Goal: Information Seeking & Learning: Learn about a topic

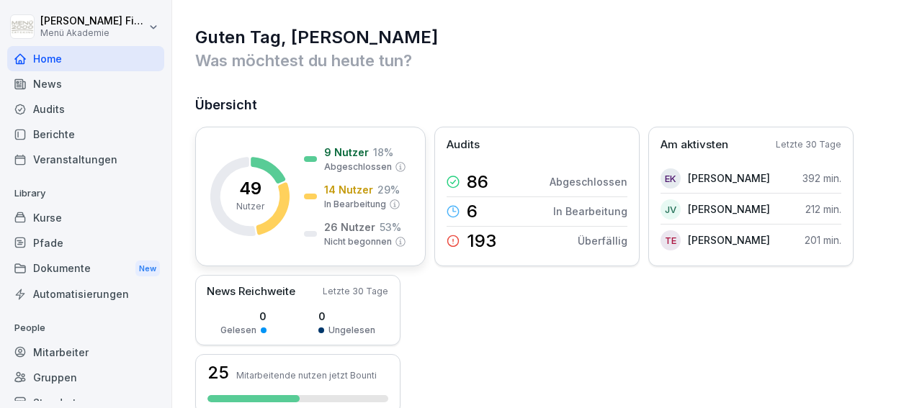
click at [401, 243] on icon at bounding box center [401, 242] width 12 height 12
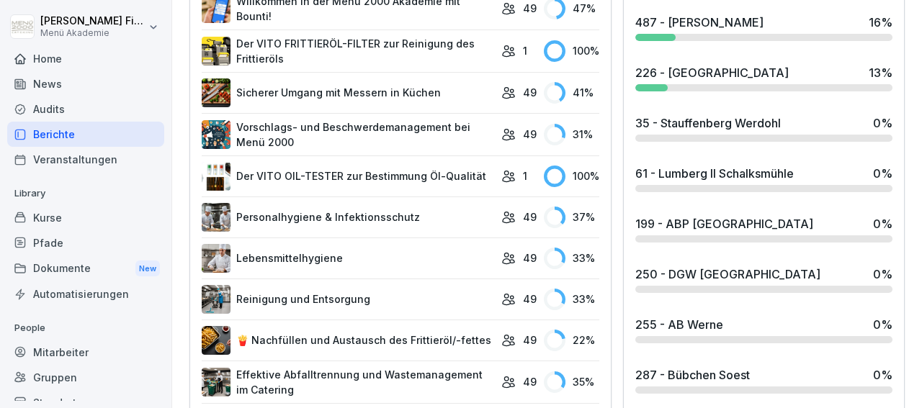
scroll to position [735, 0]
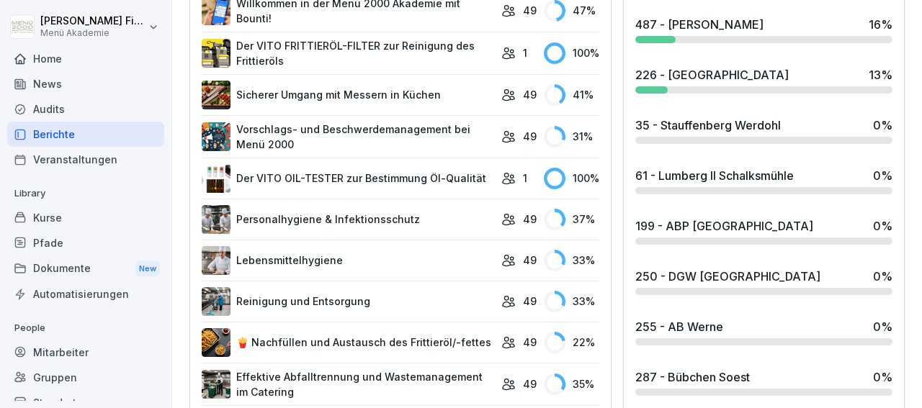
click at [676, 77] on div "226 - [GEOGRAPHIC_DATA]" at bounding box center [711, 74] width 153 height 17
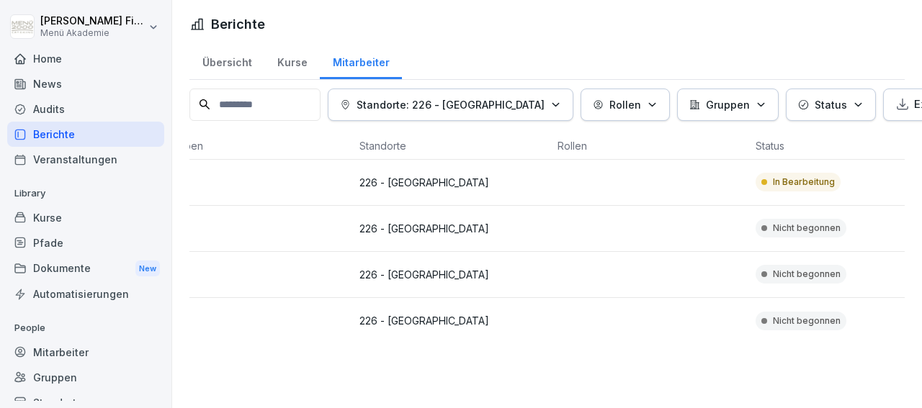
scroll to position [0, 246]
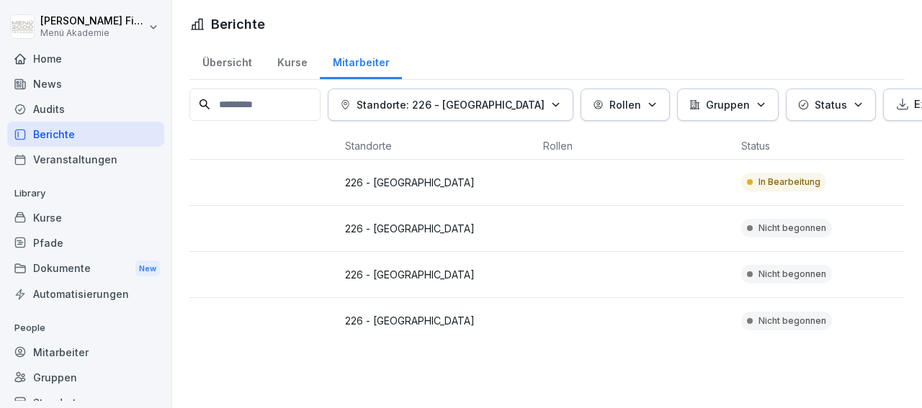
click at [774, 181] on p "In Bearbeitung" at bounding box center [790, 182] width 62 height 13
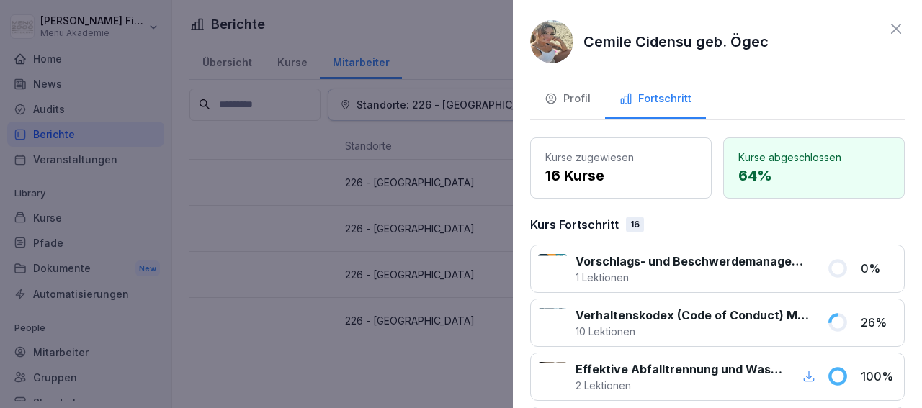
click at [888, 28] on icon at bounding box center [896, 28] width 17 height 17
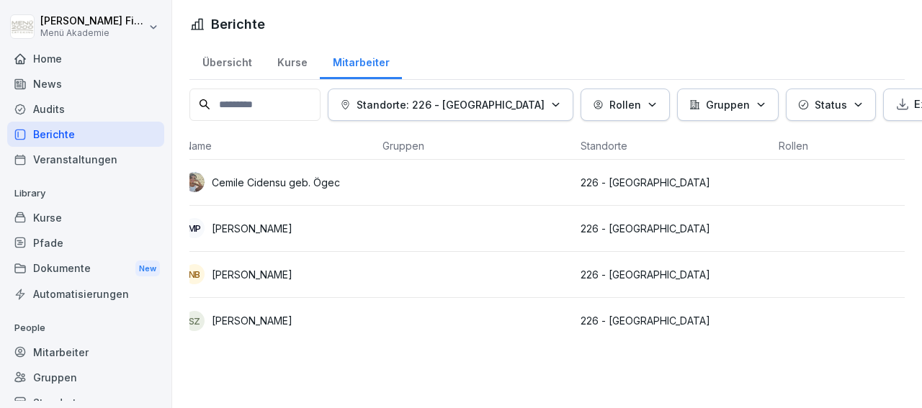
scroll to position [0, 0]
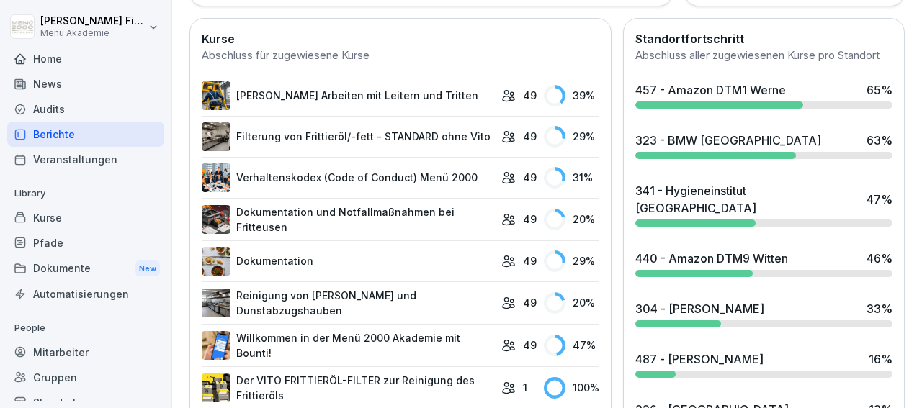
scroll to position [403, 0]
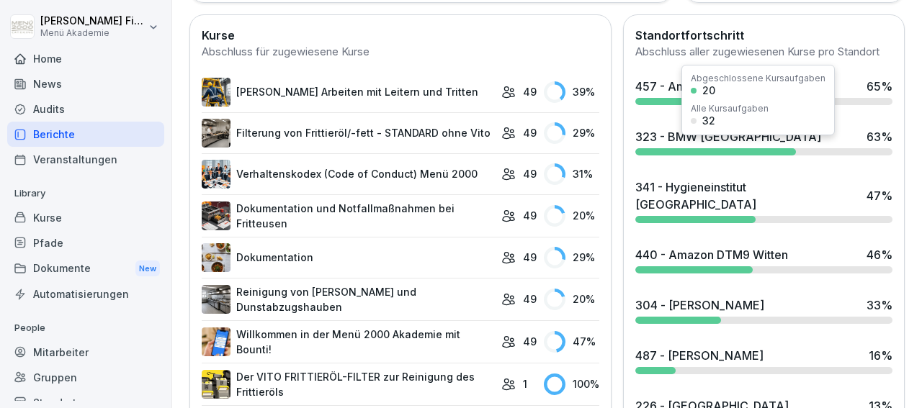
click at [715, 97] on div "Abgeschlossene Kursaufgaben 20 Alle Kursaufgaben 32" at bounding box center [757, 100] width 153 height 71
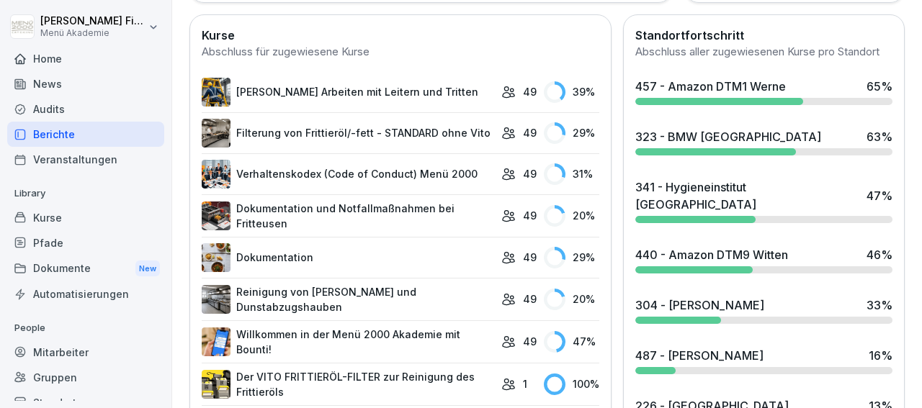
click at [669, 105] on div at bounding box center [719, 101] width 168 height 7
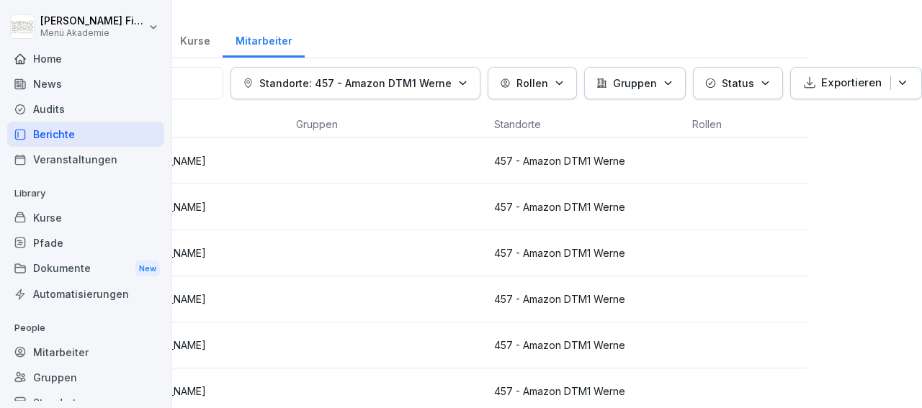
scroll to position [0, 106]
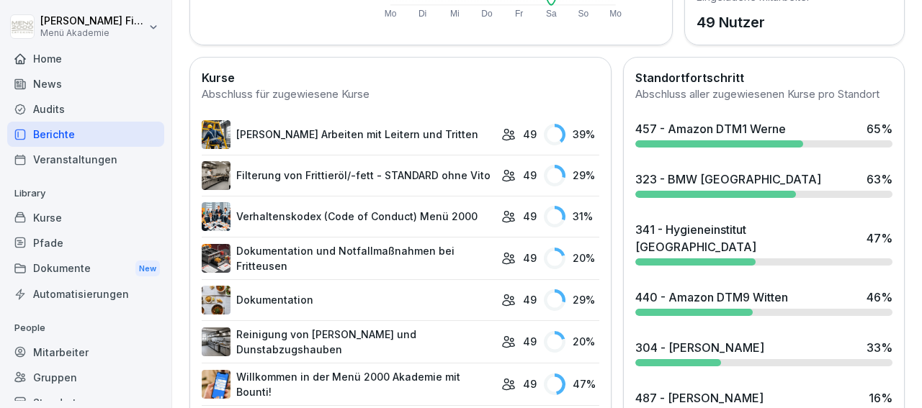
scroll to position [390, 0]
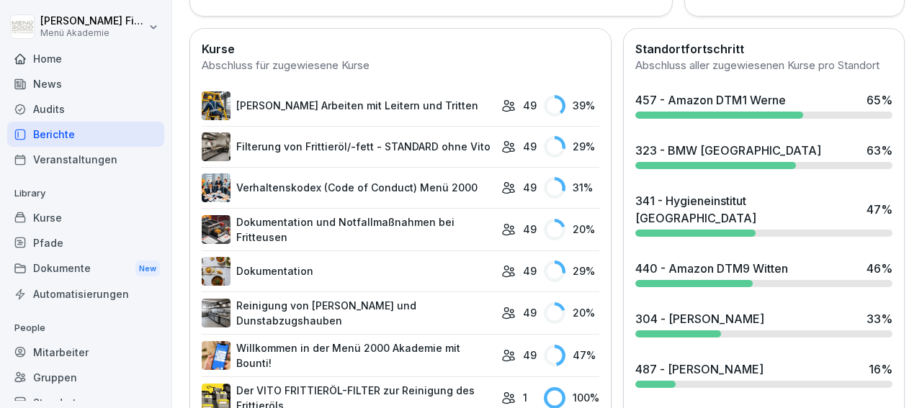
click at [668, 173] on div "323 - BMW [GEOGRAPHIC_DATA] 63 %" at bounding box center [764, 155] width 269 height 39
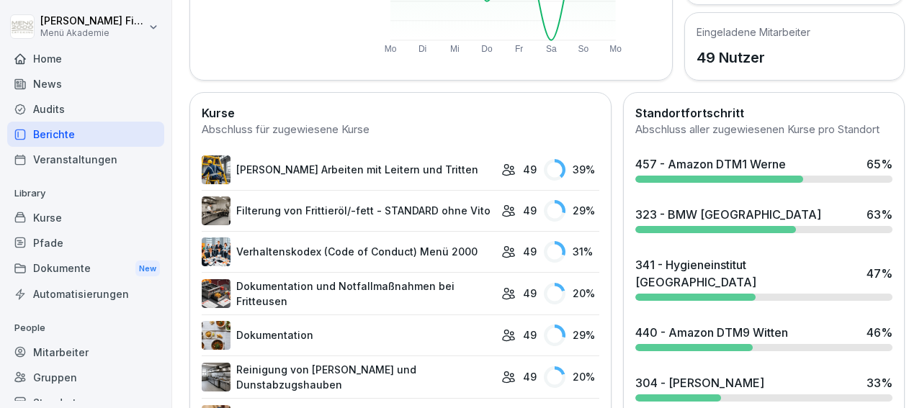
scroll to position [334, 0]
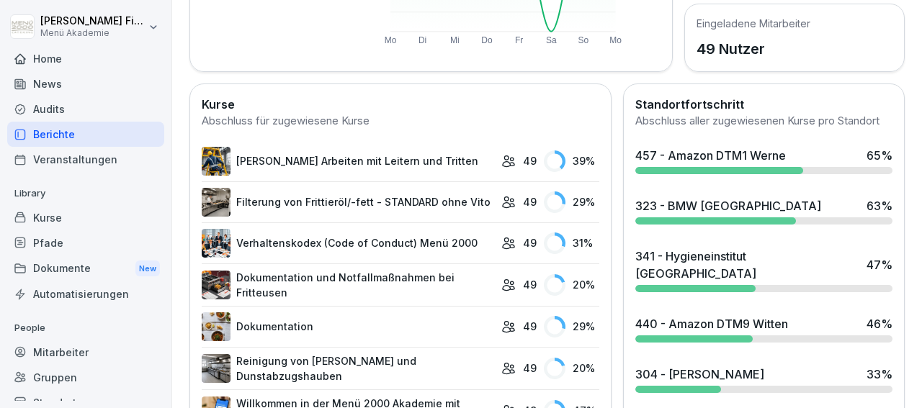
click at [672, 285] on div at bounding box center [695, 288] width 120 height 7
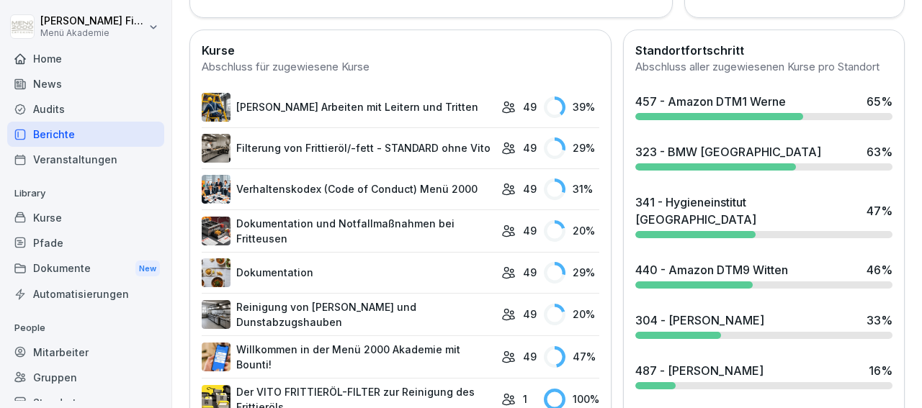
scroll to position [390, 0]
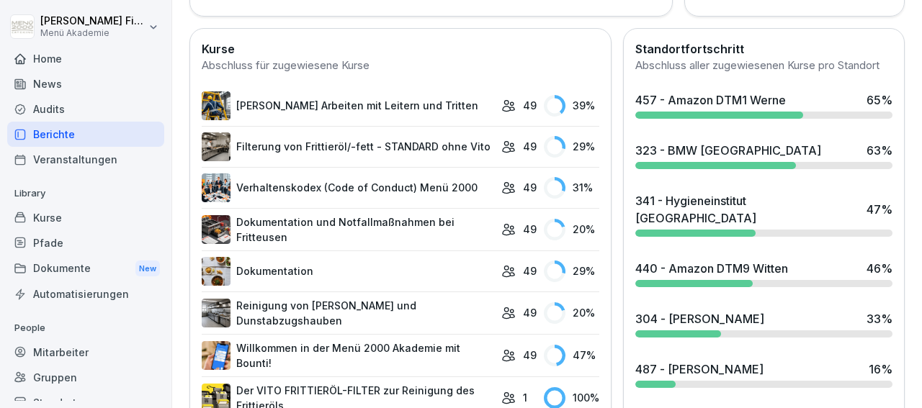
click at [674, 280] on div at bounding box center [693, 283] width 117 height 7
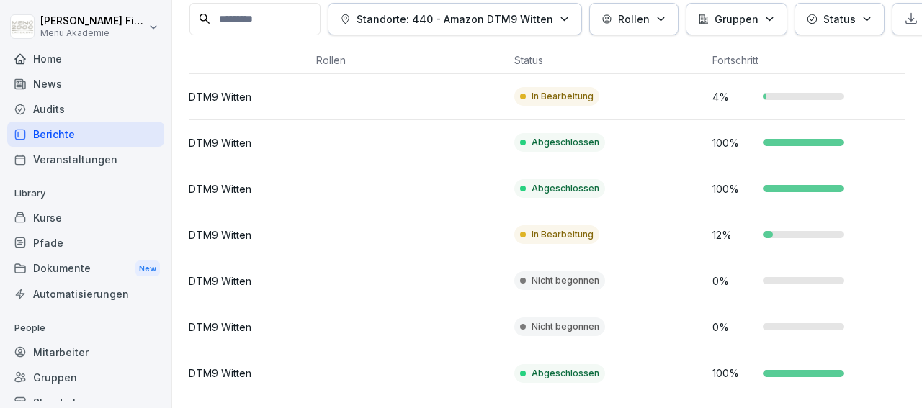
scroll to position [0, 486]
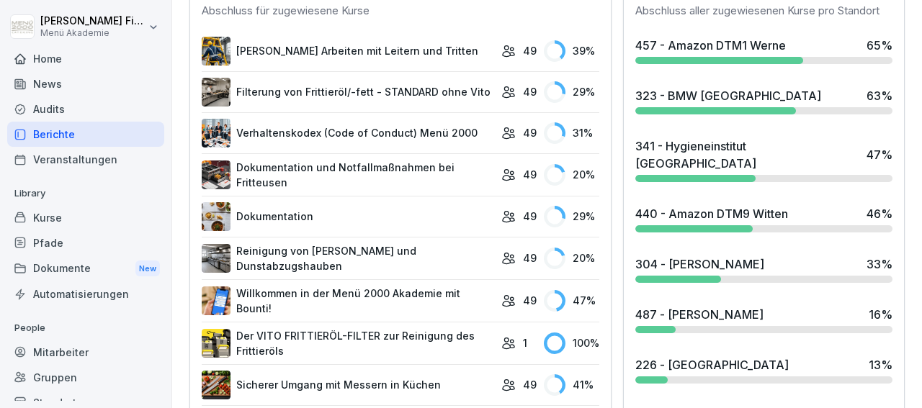
scroll to position [457, 0]
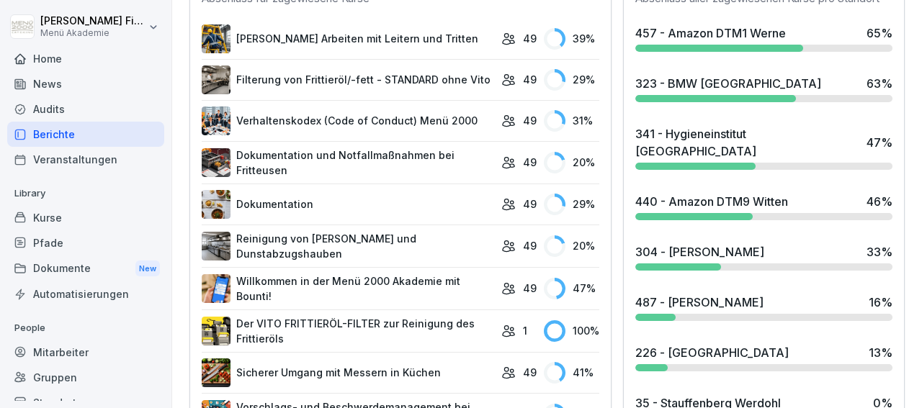
click at [692, 264] on div at bounding box center [678, 267] width 86 height 7
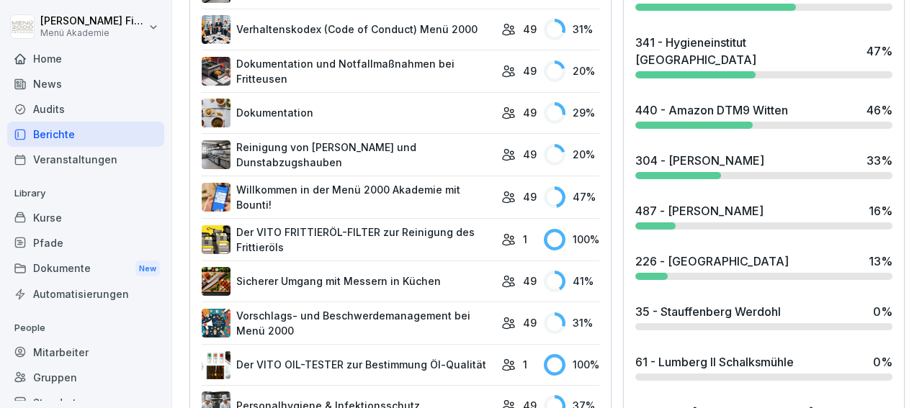
scroll to position [585, 0]
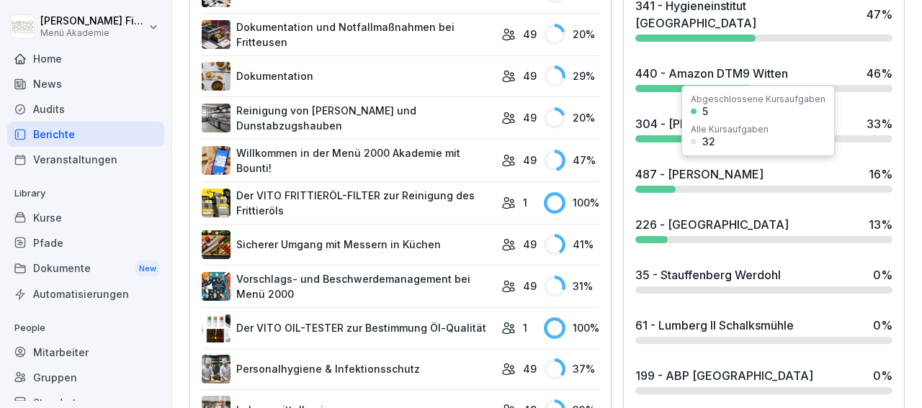
click at [661, 186] on div at bounding box center [655, 189] width 40 height 7
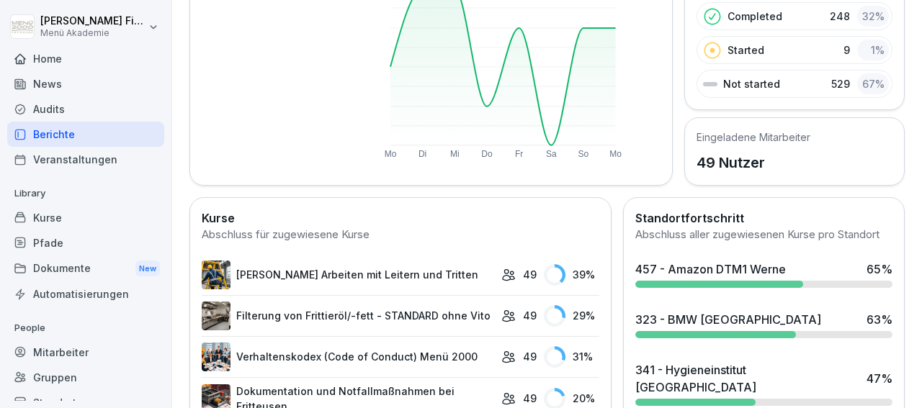
scroll to position [124, 0]
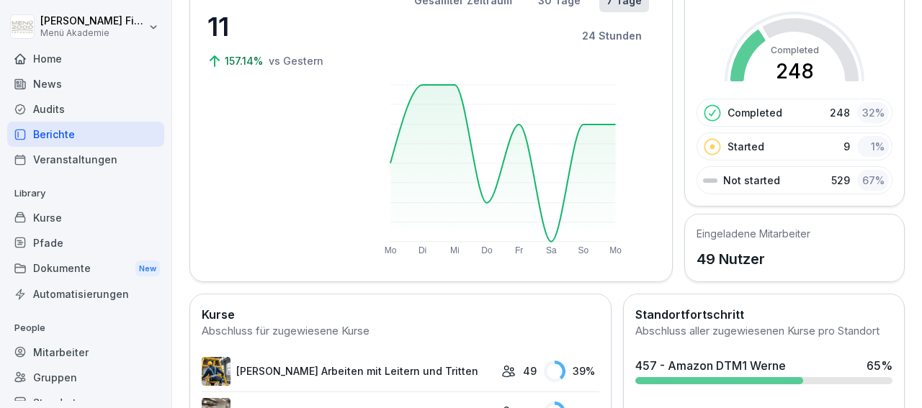
click at [66, 110] on div "Audits" at bounding box center [85, 109] width 157 height 25
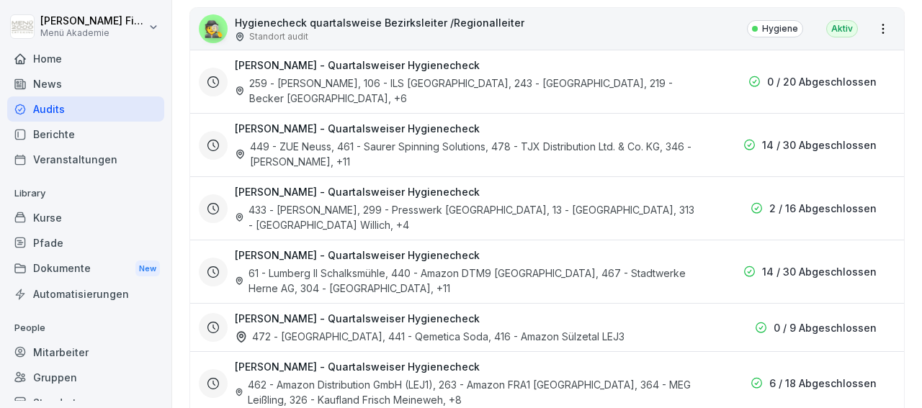
scroll to position [307, 0]
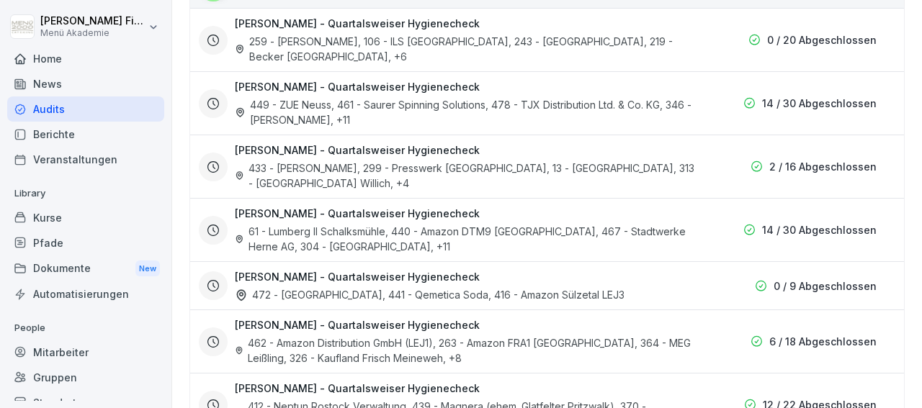
click at [318, 224] on div "61 - Lumberg II Schalksmühle, 440 - Amazon DTM9 [GEOGRAPHIC_DATA], 467 - Stadtw…" at bounding box center [466, 239] width 462 height 30
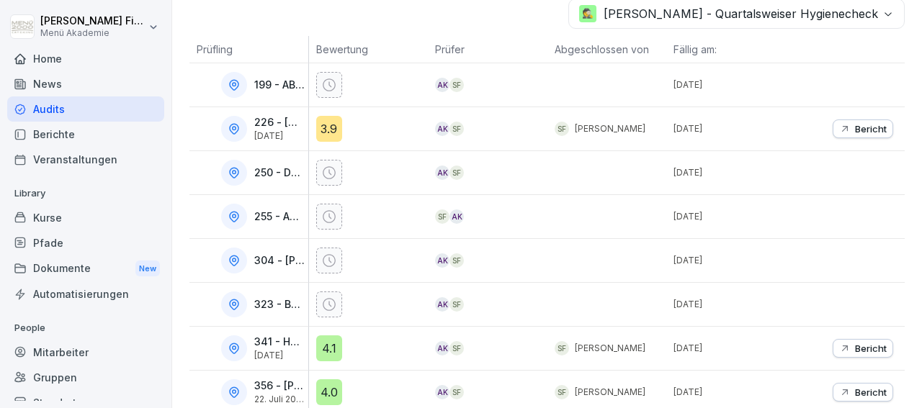
scroll to position [229, 0]
click at [263, 304] on p "323 - BMW [GEOGRAPHIC_DATA]" at bounding box center [279, 306] width 51 height 12
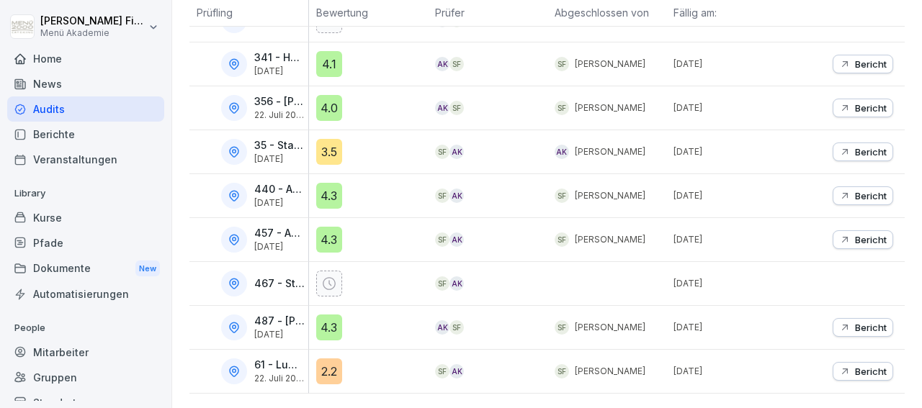
scroll to position [180, 0]
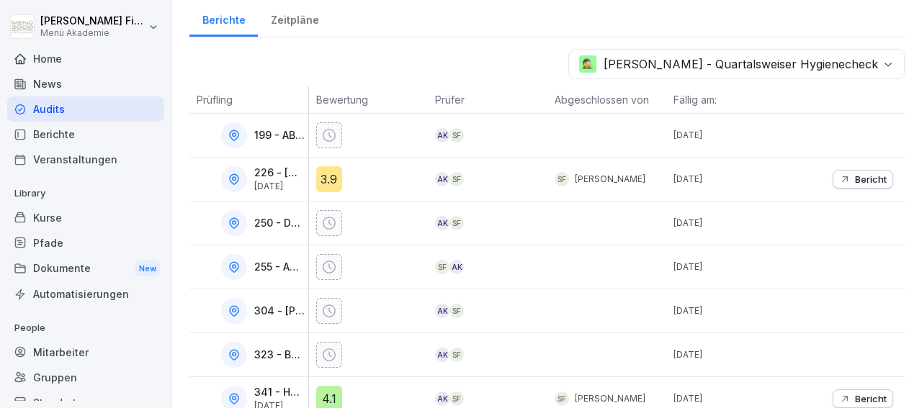
click at [184, 342] on div "**********" at bounding box center [547, 282] width 750 height 924
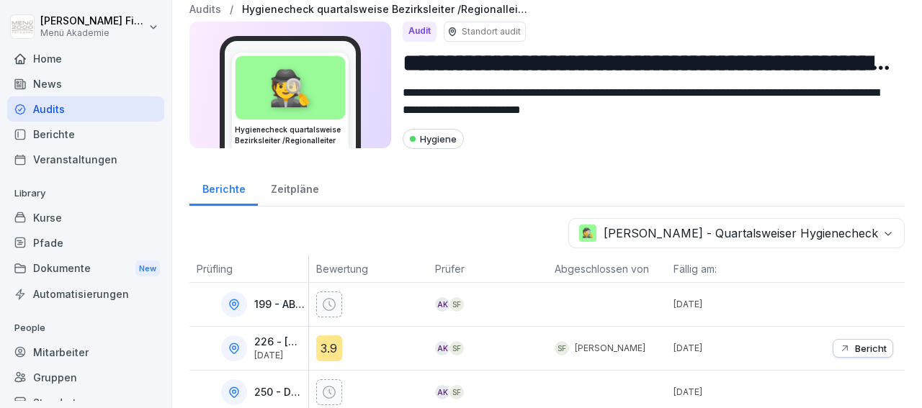
scroll to position [0, 0]
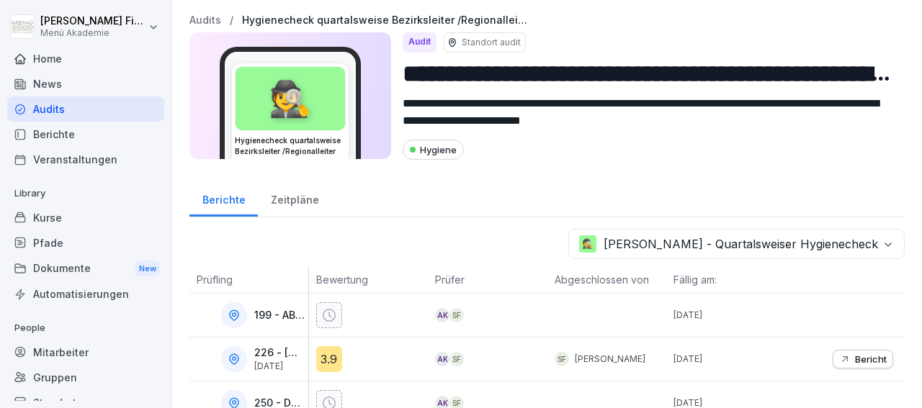
click at [68, 130] on div "Berichte" at bounding box center [85, 134] width 157 height 25
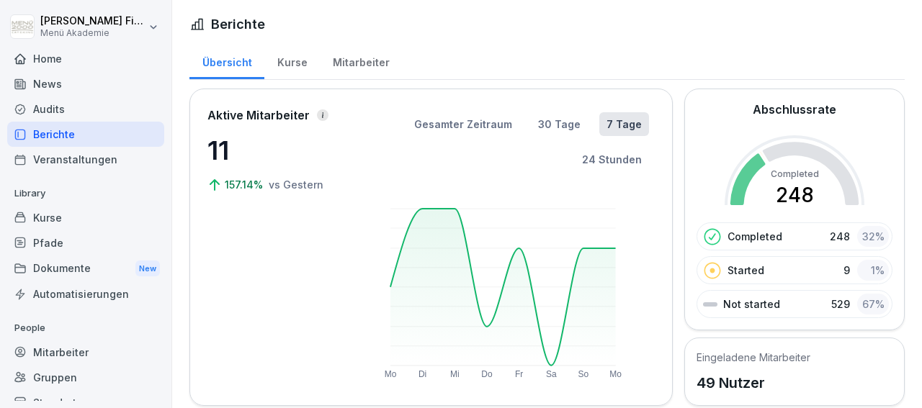
click at [452, 210] on rect at bounding box center [502, 287] width 225 height 157
click at [519, 246] on circle at bounding box center [519, 248] width 7 height 7
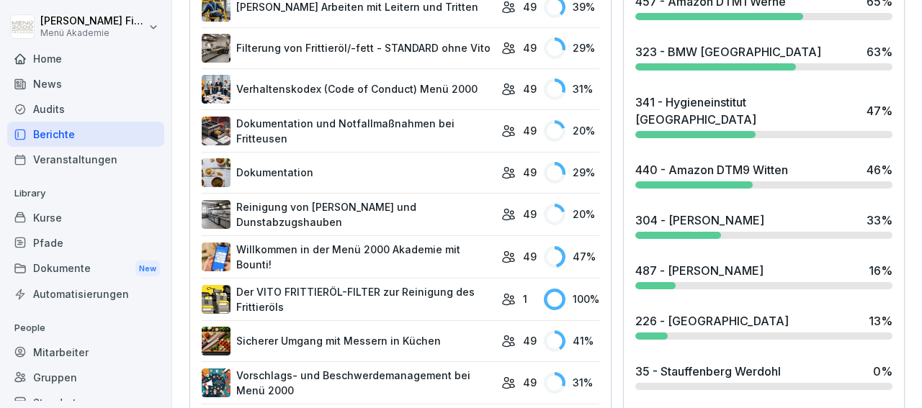
scroll to position [501, 0]
